Goal: Find specific page/section: Find specific page/section

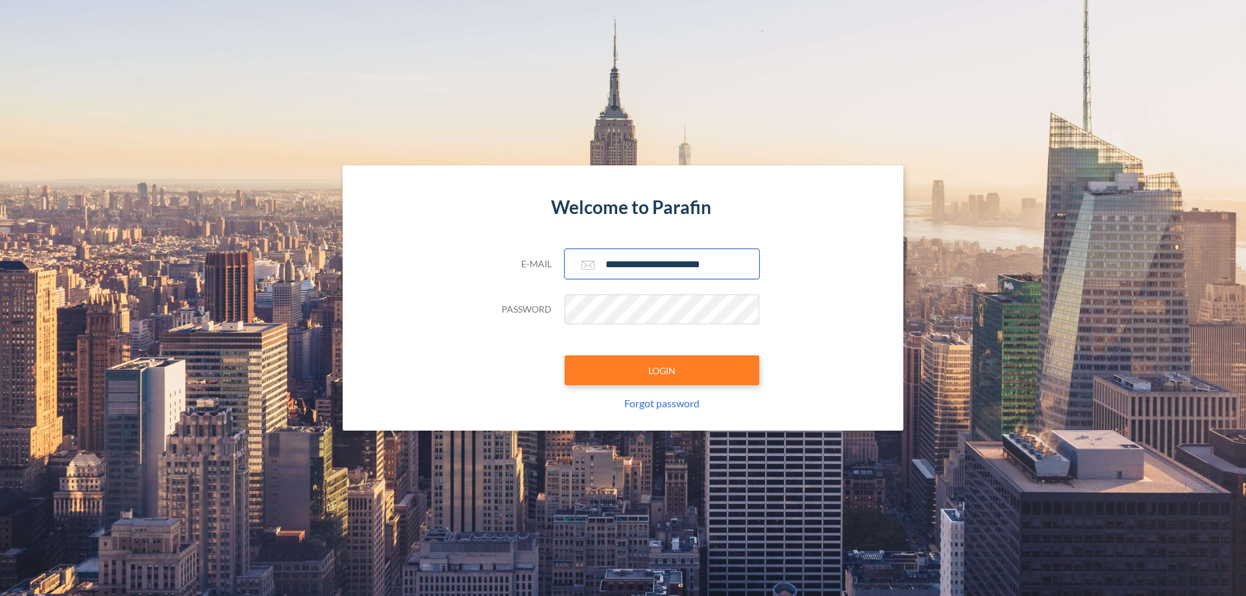
type input "**********"
click at [662, 371] on button "LOGIN" at bounding box center [662, 371] width 195 height 30
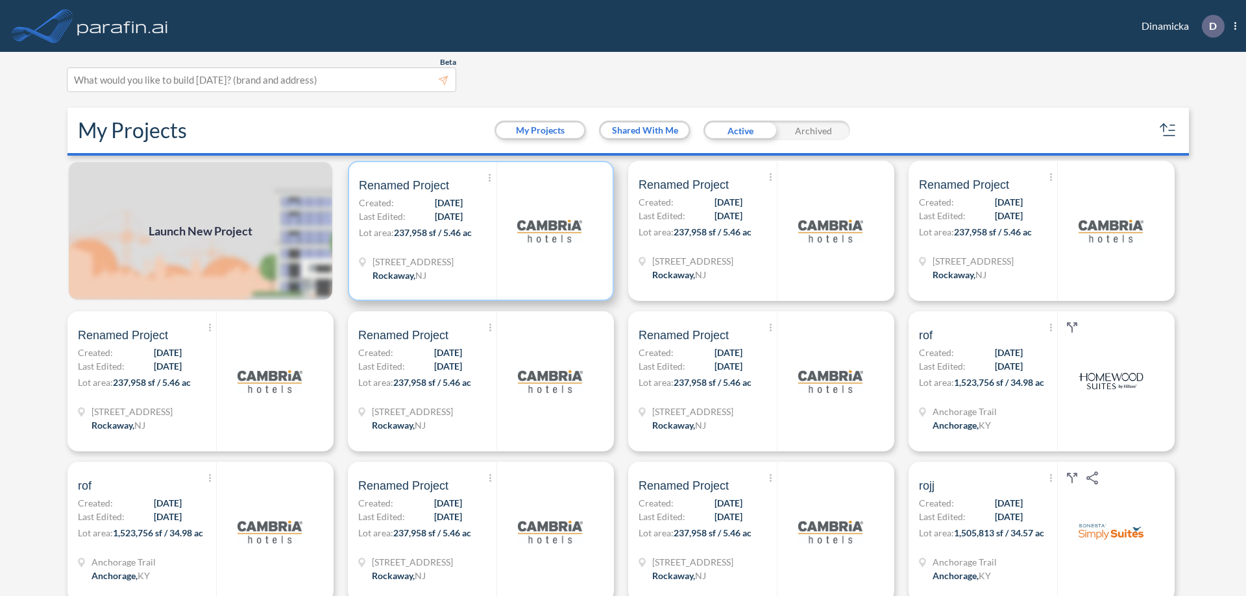
scroll to position [3, 0]
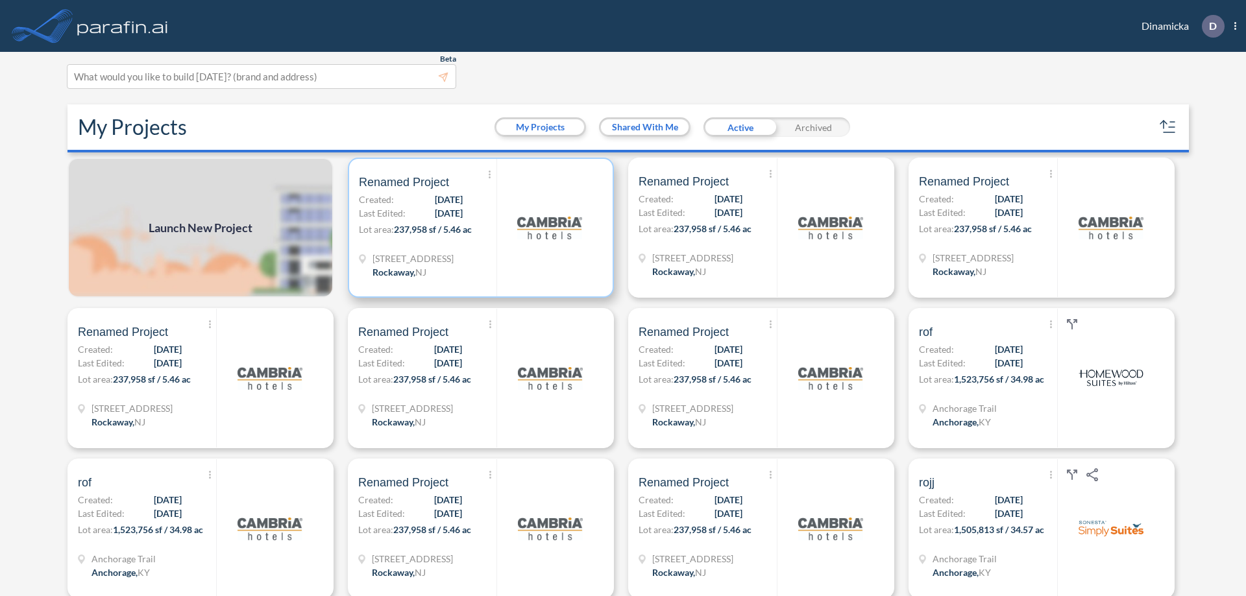
click at [478, 228] on p "Lot area: 237,958 sf / 5.46 ac" at bounding box center [428, 232] width 138 height 19
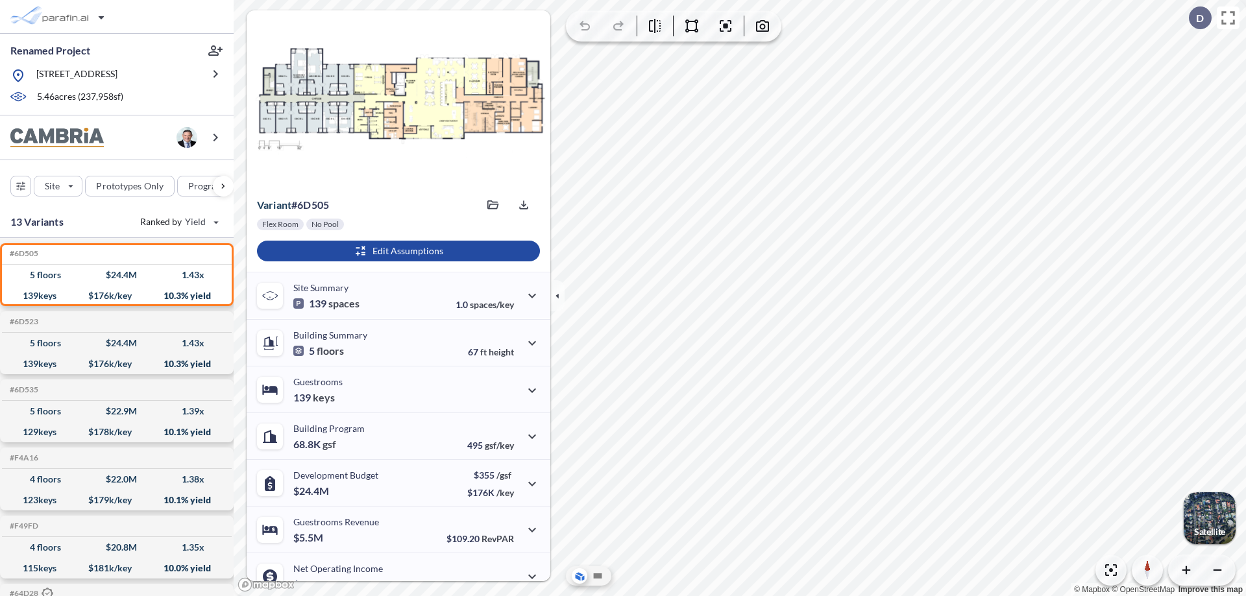
scroll to position [66, 0]
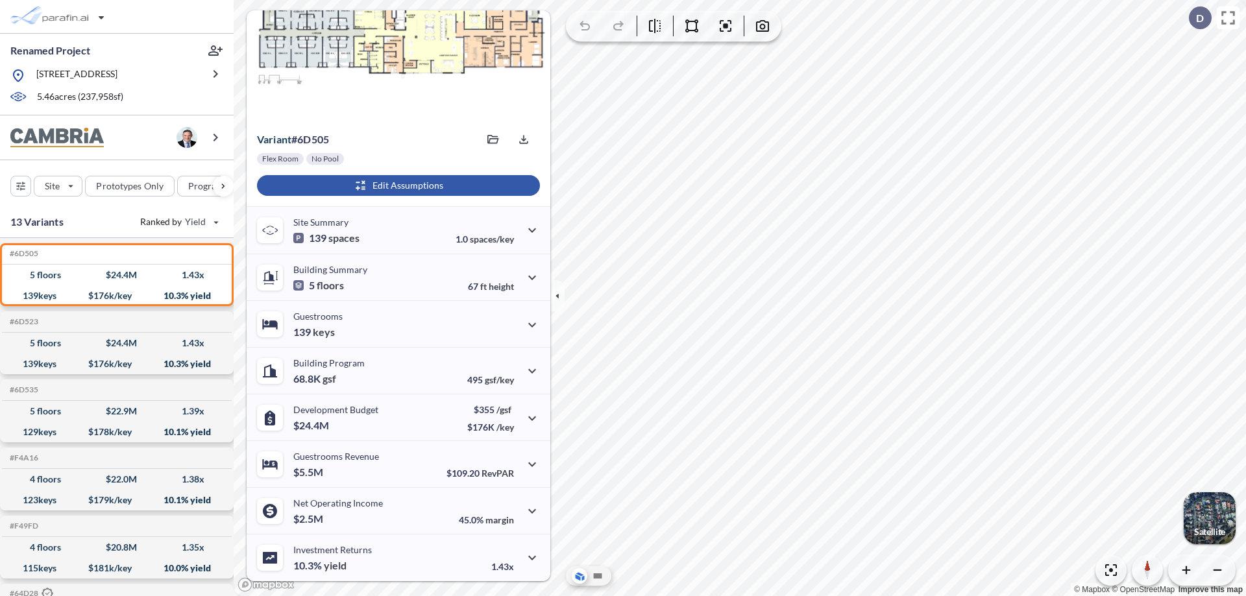
click at [397, 186] on div "button" at bounding box center [398, 185] width 283 height 21
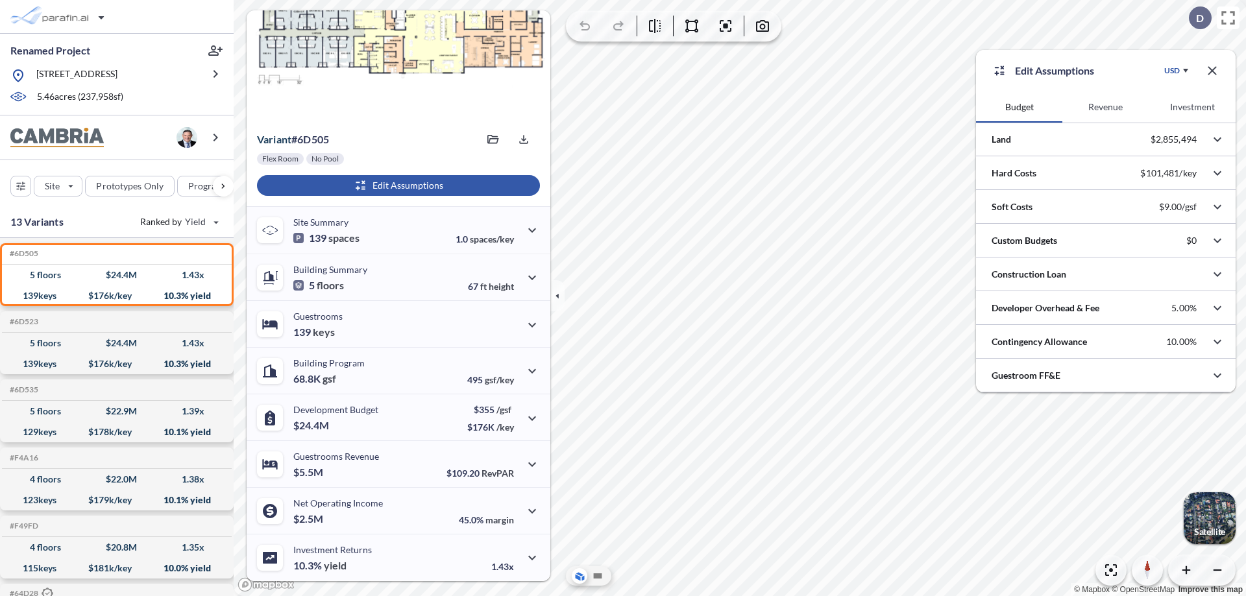
click at [1105, 107] on button "Revenue" at bounding box center [1105, 107] width 86 height 31
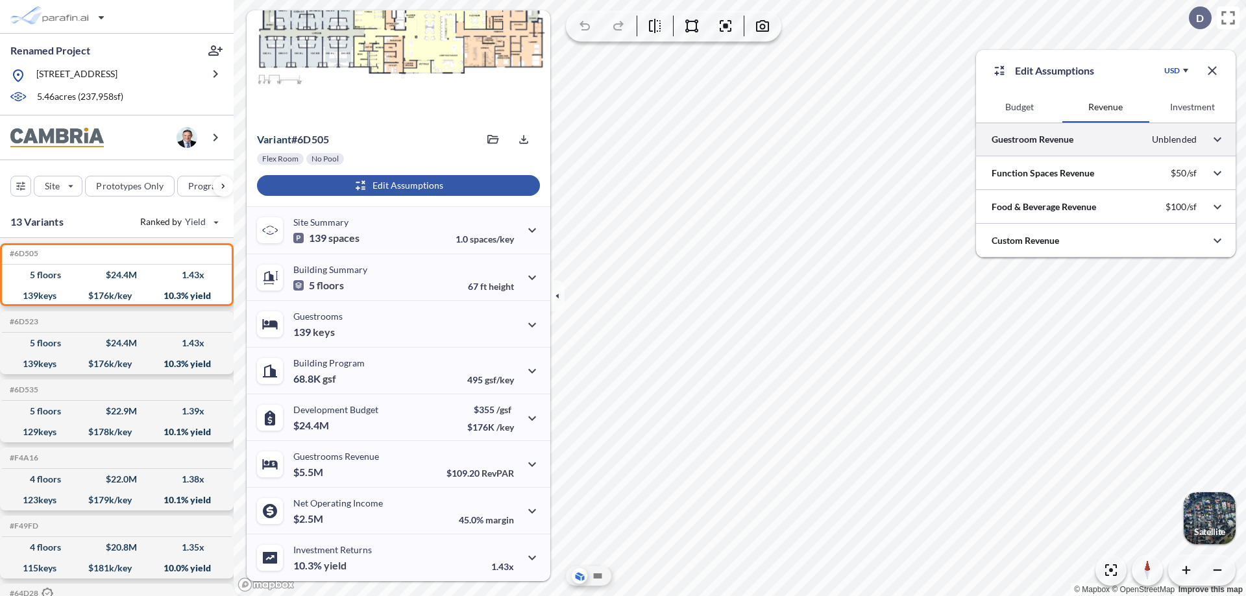
click at [1106, 140] on div at bounding box center [1106, 139] width 260 height 33
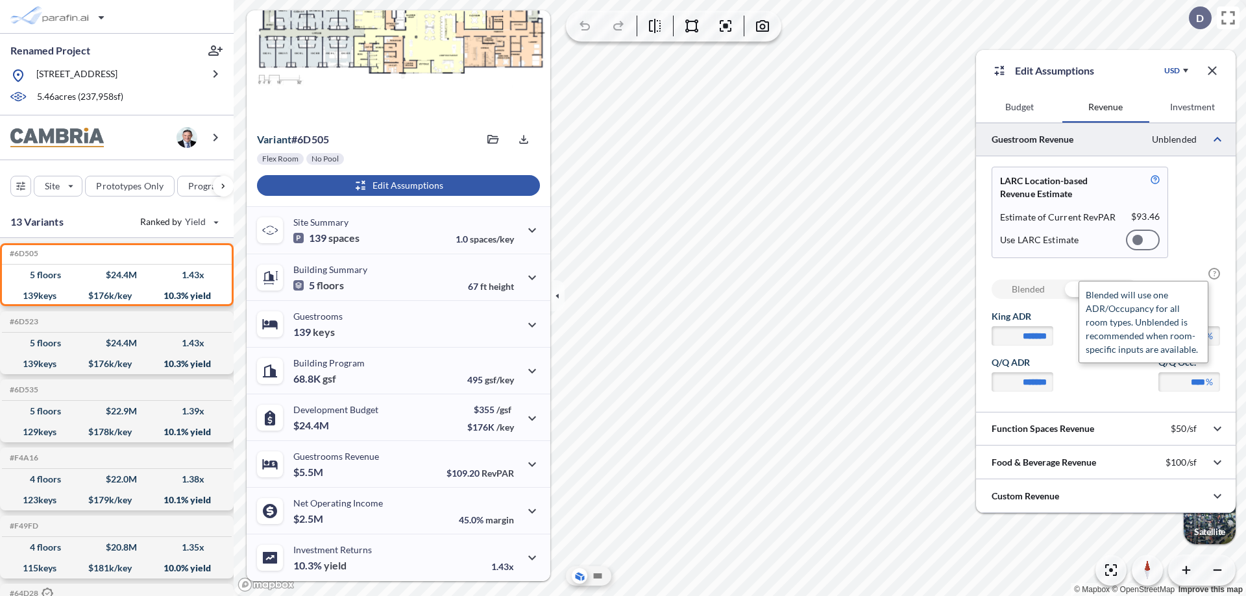
click at [1214, 274] on span "?" at bounding box center [1214, 274] width 12 height 12
